Goal: Task Accomplishment & Management: Use online tool/utility

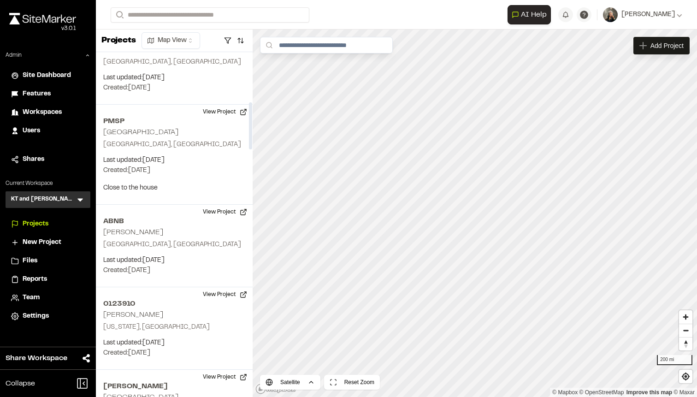
scroll to position [372, 0]
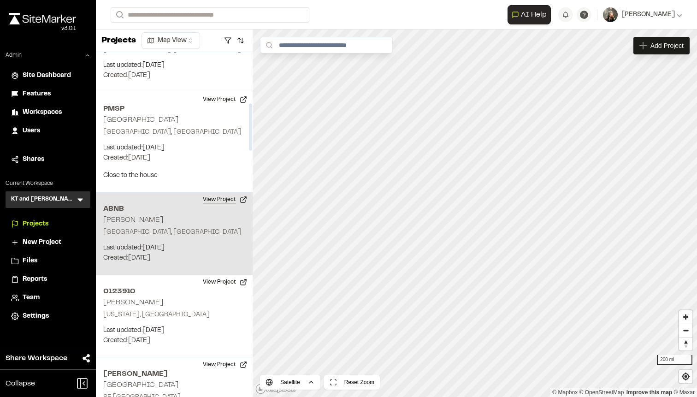
click at [220, 196] on button "View Project" at bounding box center [224, 199] width 55 height 15
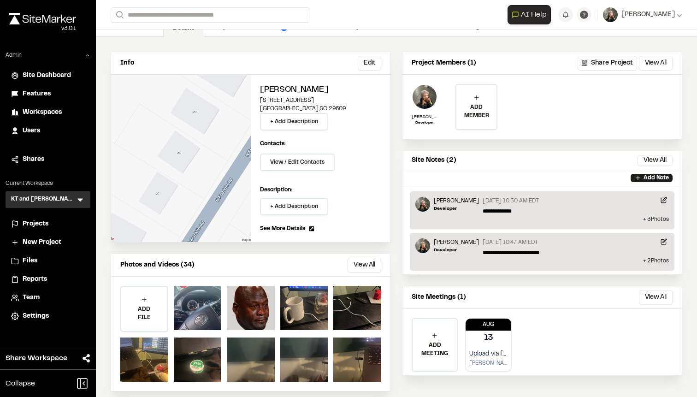
scroll to position [41, 0]
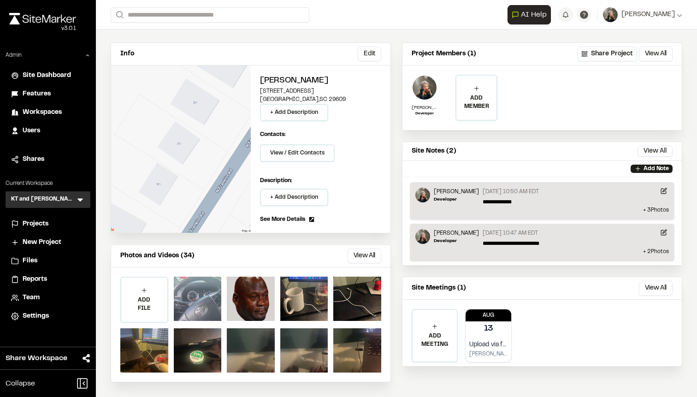
click at [202, 293] on div at bounding box center [198, 298] width 48 height 44
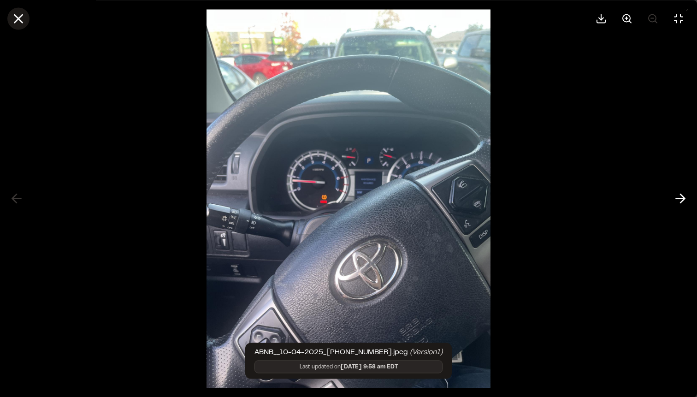
click at [10, 19] on button at bounding box center [18, 18] width 22 height 22
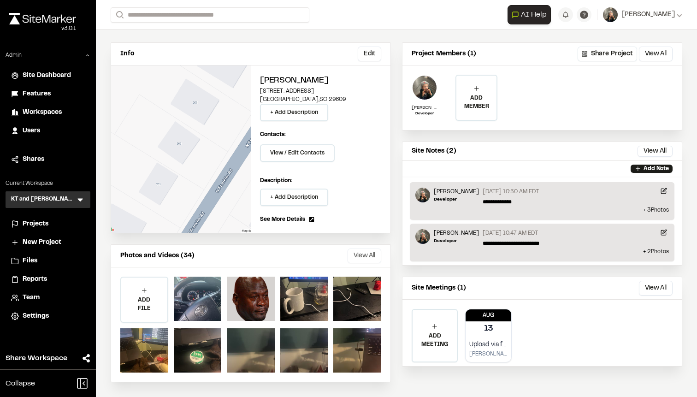
click at [360, 252] on button "View All" at bounding box center [364, 255] width 34 height 15
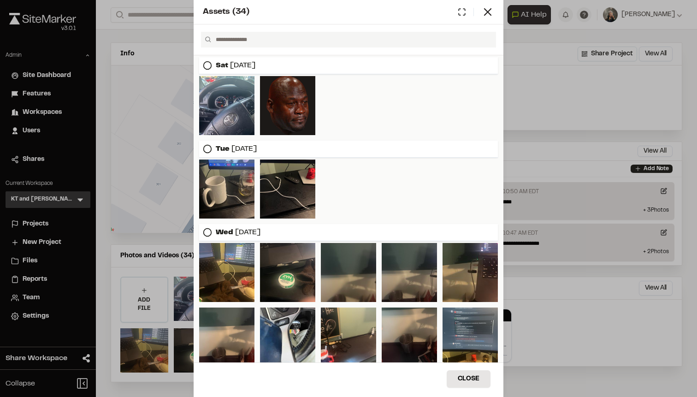
click at [182, 64] on div "Assets ( 34 ) Sat Oct 04, 2025 Tue Aug 19, 2025 Wed Aug 13, 2025 Mon Aug 11, 20…" at bounding box center [348, 198] width 697 height 397
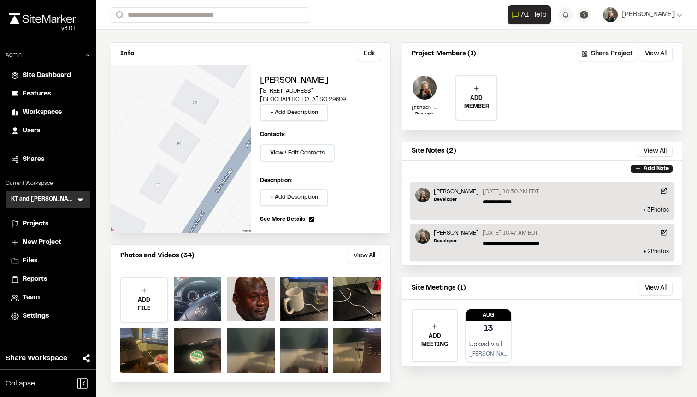
scroll to position [0, 0]
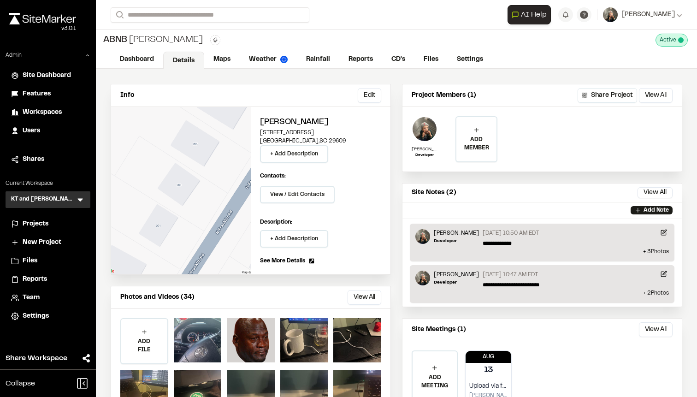
click at [182, 64] on link "Details" at bounding box center [183, 61] width 41 height 18
click at [222, 62] on link "Maps" at bounding box center [222, 61] width 36 height 18
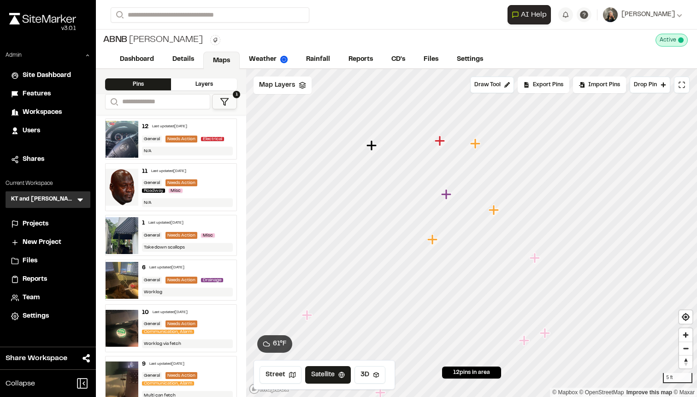
click at [125, 230] on img at bounding box center [122, 235] width 33 height 37
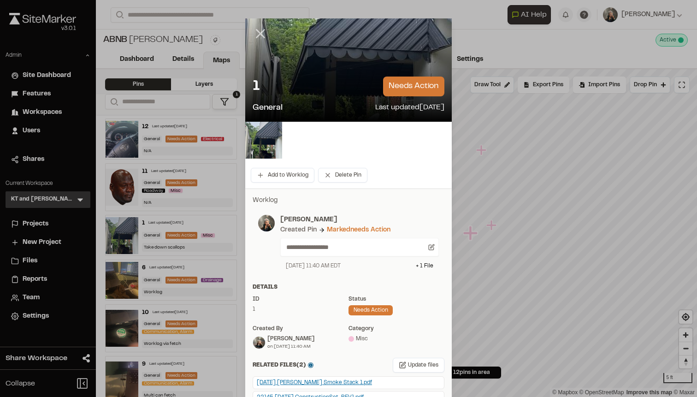
click at [263, 35] on icon at bounding box center [261, 34] width 16 height 16
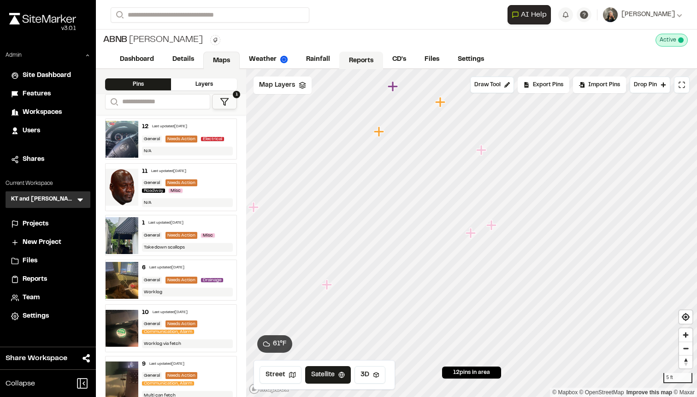
click at [346, 54] on link "Reports" at bounding box center [361, 61] width 44 height 18
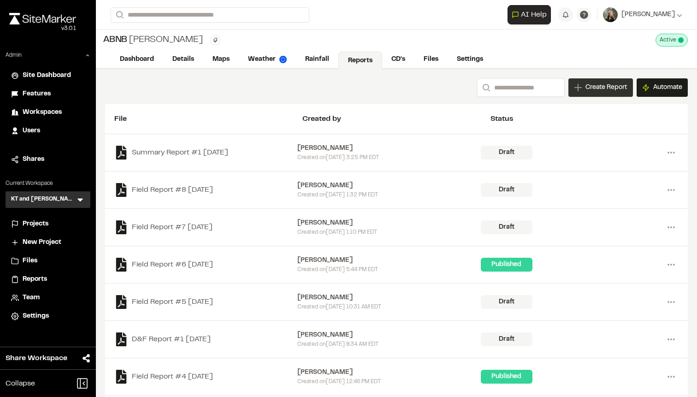
click at [576, 84] on icon at bounding box center [577, 87] width 7 height 7
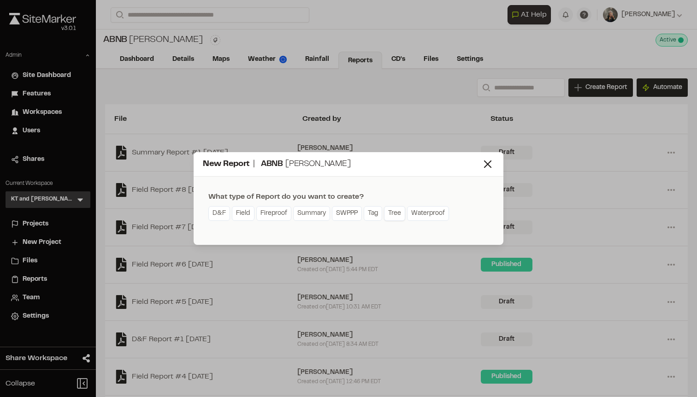
click at [397, 213] on link "Tree" at bounding box center [394, 213] width 21 height 15
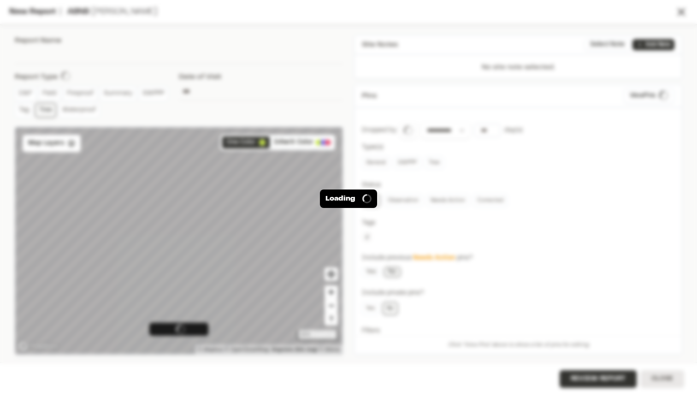
type input "**********"
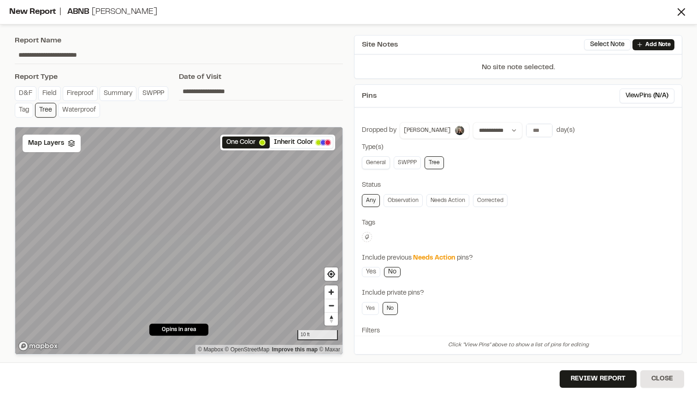
click at [381, 161] on link "General" at bounding box center [376, 162] width 28 height 13
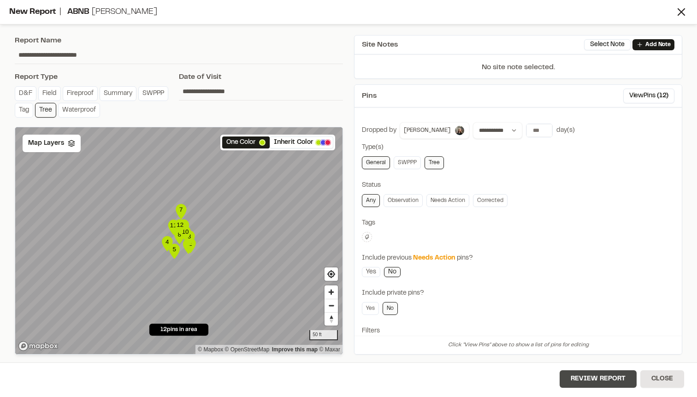
click at [597, 382] on button "Review Report" at bounding box center [597, 379] width 77 height 18
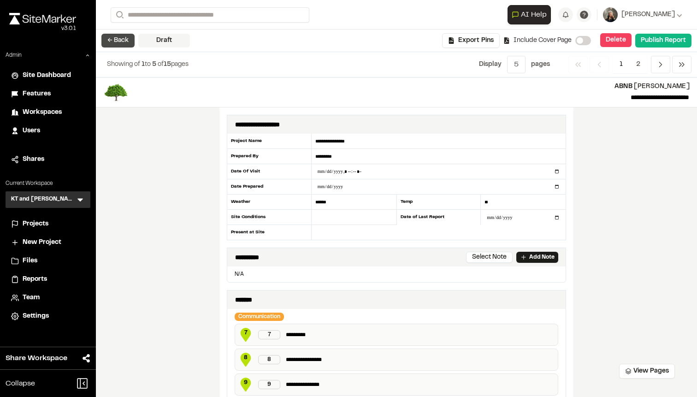
click at [118, 41] on button "← Back" at bounding box center [117, 41] width 33 height 14
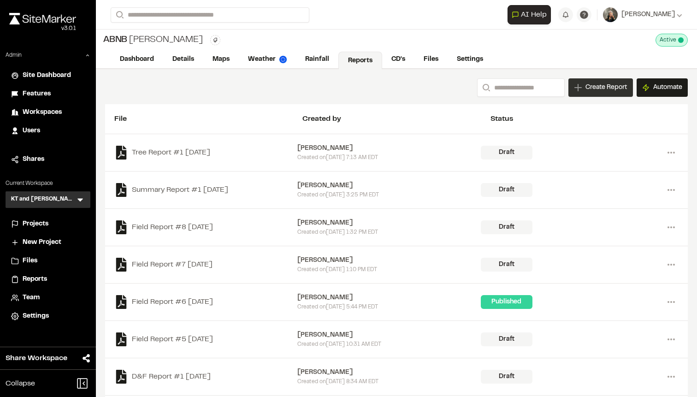
click at [585, 93] on div "Create Report" at bounding box center [600, 87] width 65 height 18
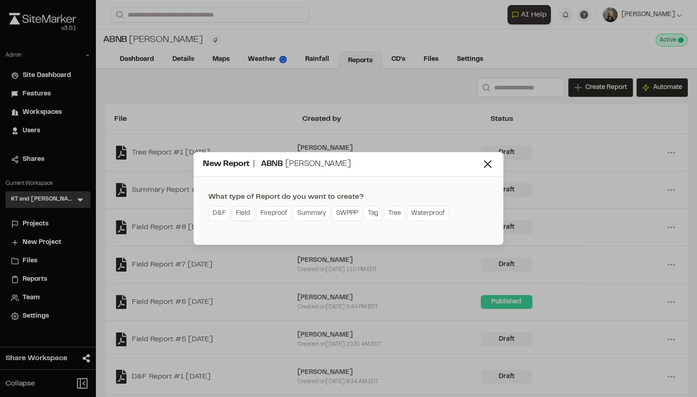
click at [243, 212] on link "Field" at bounding box center [243, 213] width 23 height 15
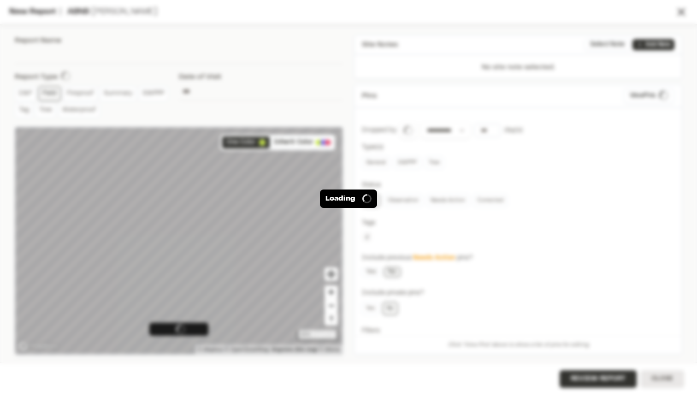
type input "**********"
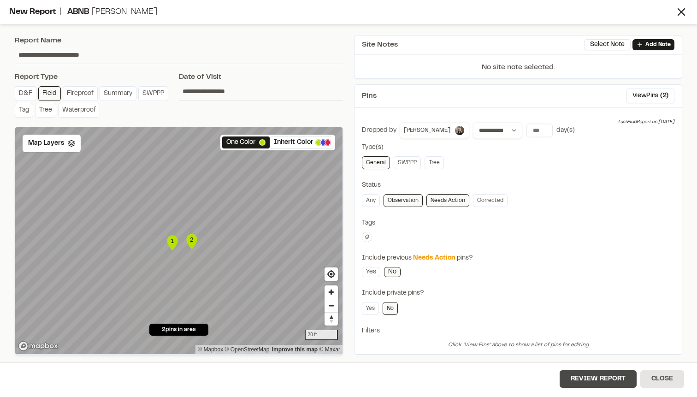
click at [583, 376] on button "Review Report" at bounding box center [597, 379] width 77 height 18
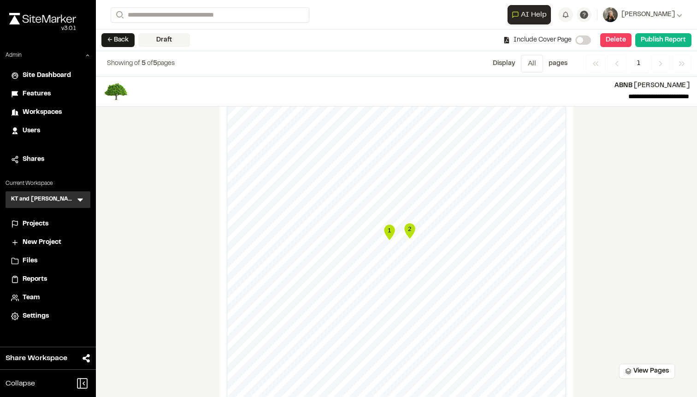
scroll to position [562, 0]
click at [408, 232] on text "2" at bounding box center [409, 232] width 3 height 7
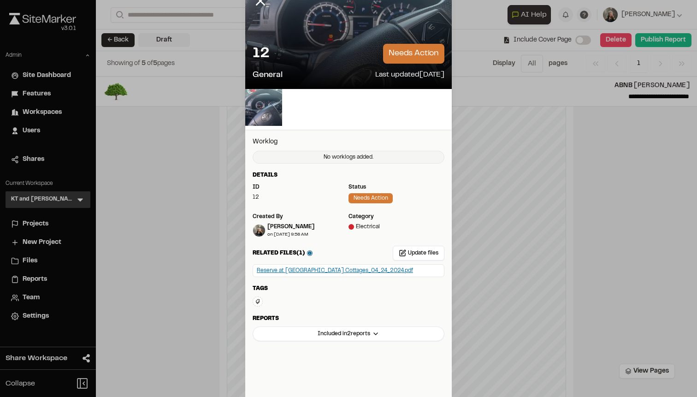
scroll to position [0, 0]
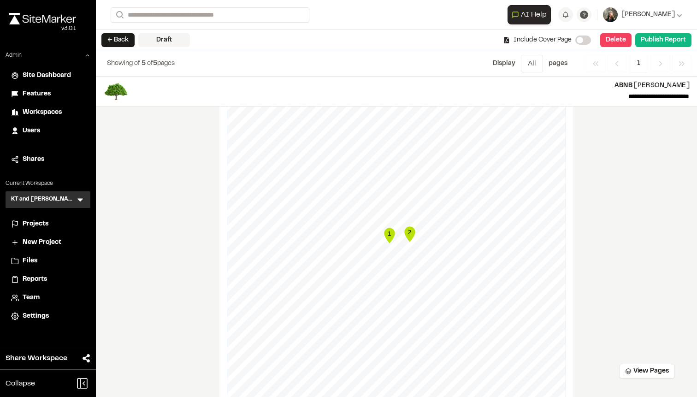
click at [387, 233] on icon "Map marker" at bounding box center [389, 235] width 11 height 15
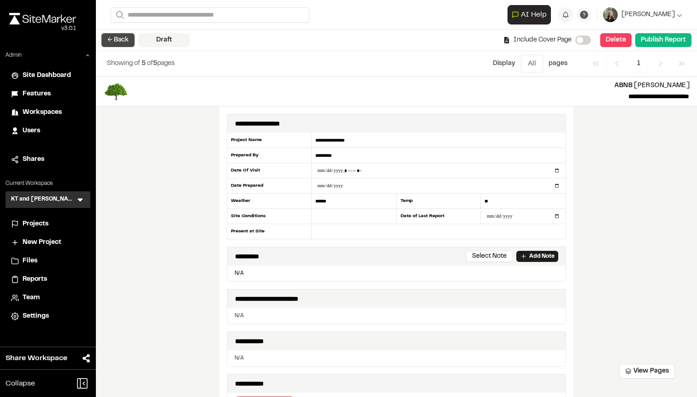
click at [117, 41] on button "← Back" at bounding box center [117, 40] width 33 height 14
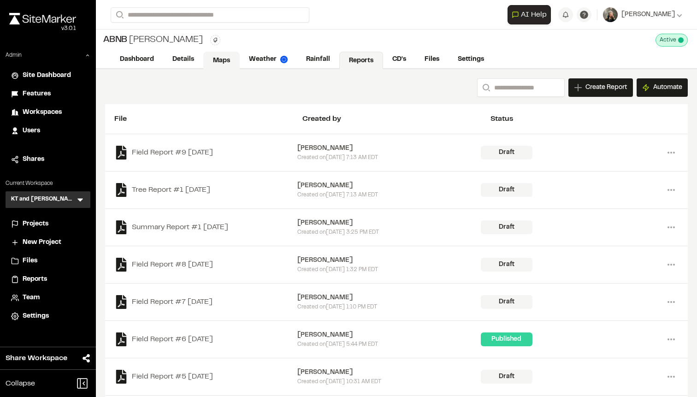
click at [214, 65] on link "Maps" at bounding box center [221, 61] width 36 height 18
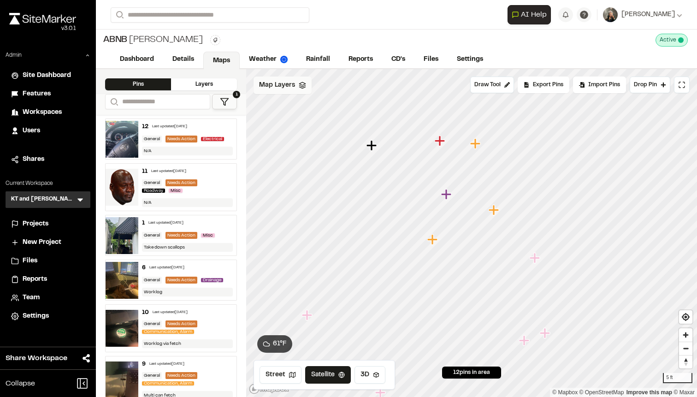
click at [272, 88] on span "Map Layers" at bounding box center [277, 85] width 36 height 10
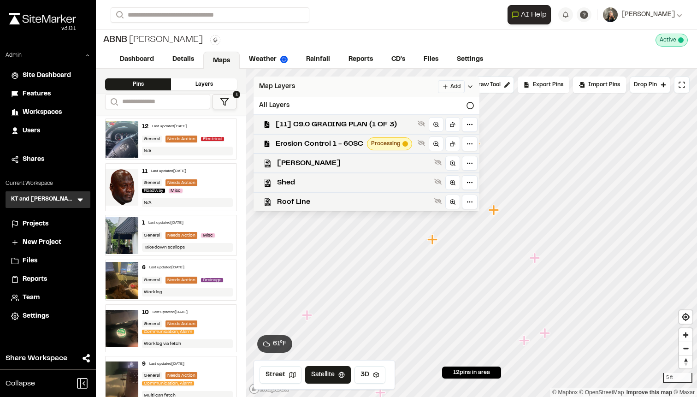
click at [440, 86] on html "Close sidebar v 3.0.1 Admin Site Dashboard Features Workspaces Users Shares Cur…" at bounding box center [348, 198] width 697 height 397
click at [426, 102] on link "Add Layer" at bounding box center [427, 105] width 69 height 16
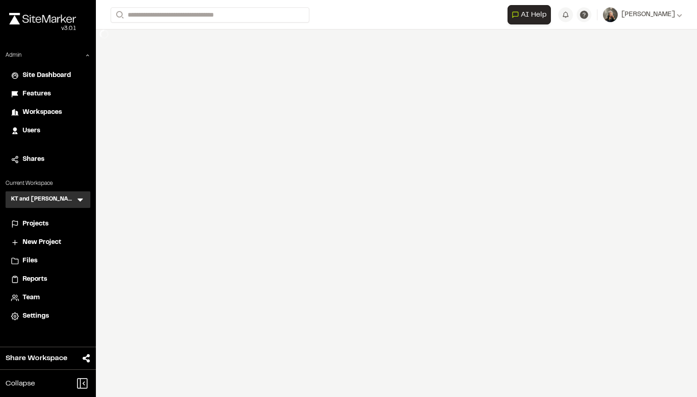
select select "****"
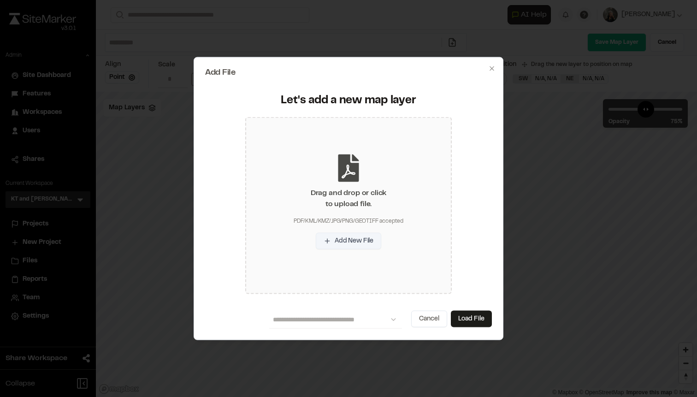
click at [351, 238] on button "Add New File" at bounding box center [348, 241] width 65 height 17
